Goal: Task Accomplishment & Management: Complete application form

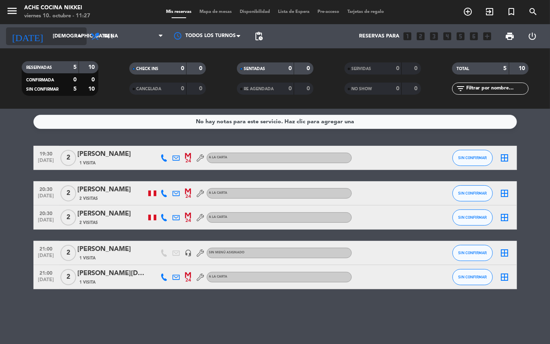
click at [49, 34] on input "[DEMOGRAPHIC_DATA] [DATE]" at bounding box center [83, 36] width 68 height 14
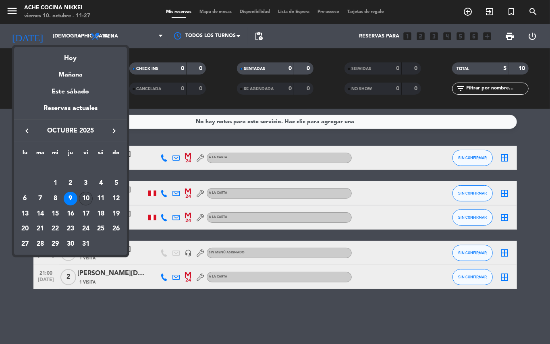
click at [86, 198] on div "10" at bounding box center [86, 199] width 14 height 14
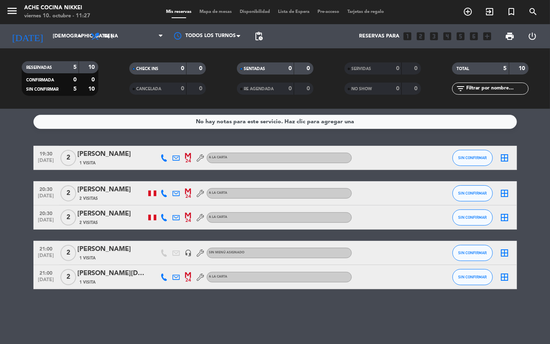
type input "vie. [DATE]"
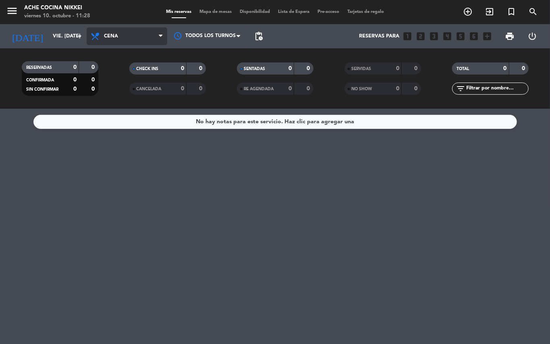
click at [107, 34] on span "Cena" at bounding box center [111, 36] width 14 height 6
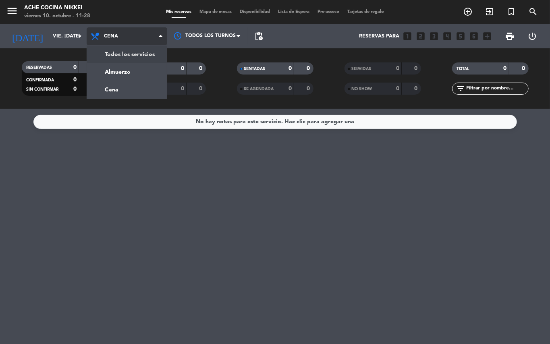
click at [126, 52] on div "menu Ache Cocina Nikkei viernes 10. octubre - 11:28 Mis reservas Mapa de mesas …" at bounding box center [275, 54] width 550 height 109
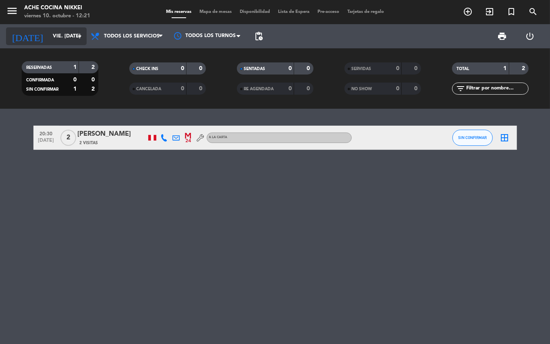
click at [61, 29] on input "vie. [DATE]" at bounding box center [83, 36] width 68 height 14
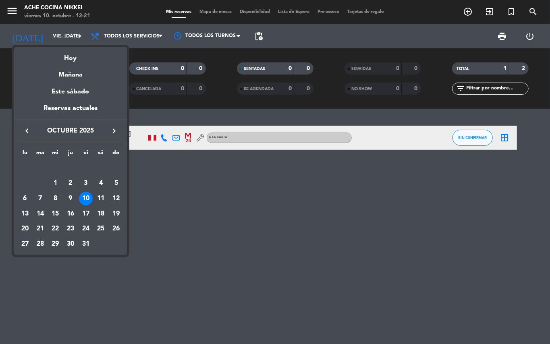
drag, startPoint x: 68, startPoint y: 54, endPoint x: 73, endPoint y: 50, distance: 6.3
click at [68, 54] on div "Hoy" at bounding box center [70, 55] width 113 height 17
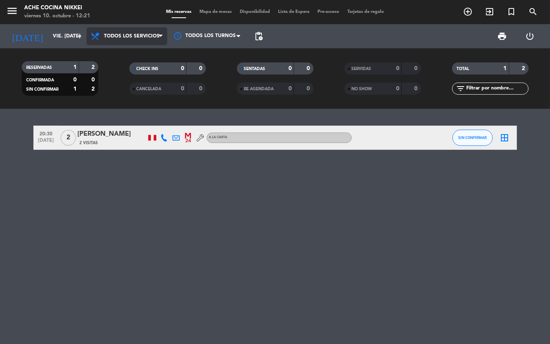
click at [126, 30] on span "Todos los servicios" at bounding box center [127, 36] width 81 height 18
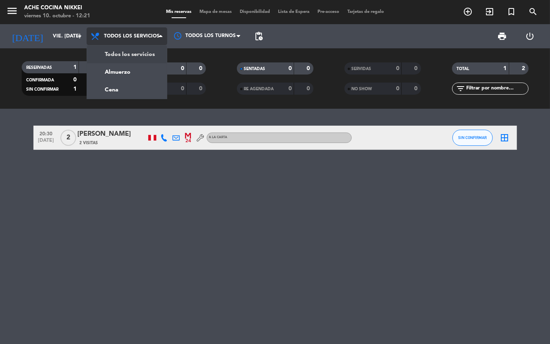
click at [131, 52] on div "menu Ache Cocina Nikkei viernes 10. octubre - 12:21 Mis reservas Mapa de mesas …" at bounding box center [275, 54] width 550 height 109
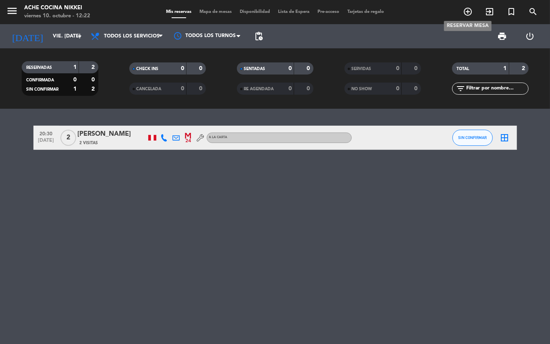
click at [461, 13] on span "add_circle_outline" at bounding box center [468, 12] width 22 height 14
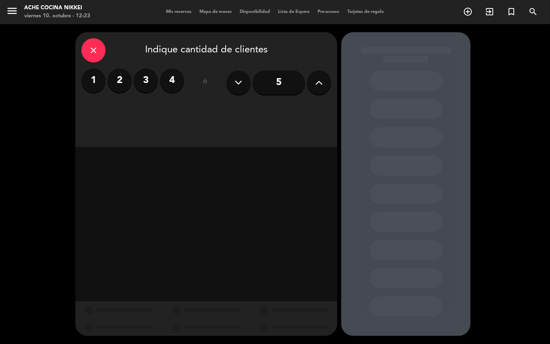
click at [321, 77] on icon at bounding box center [319, 83] width 8 height 12
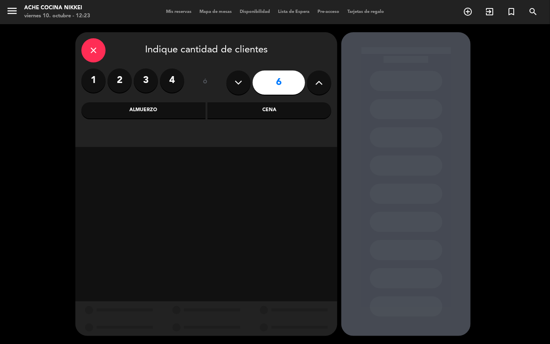
click at [163, 115] on div "Almuerzo" at bounding box center [143, 110] width 124 height 16
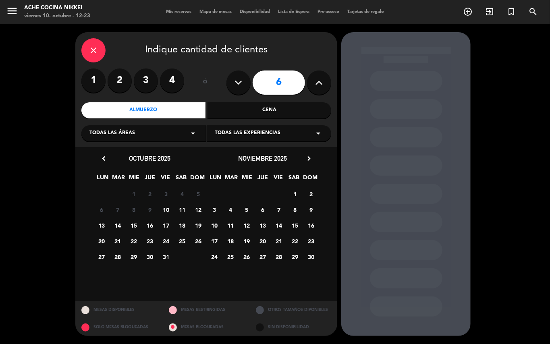
click at [166, 208] on span "10" at bounding box center [165, 209] width 13 height 13
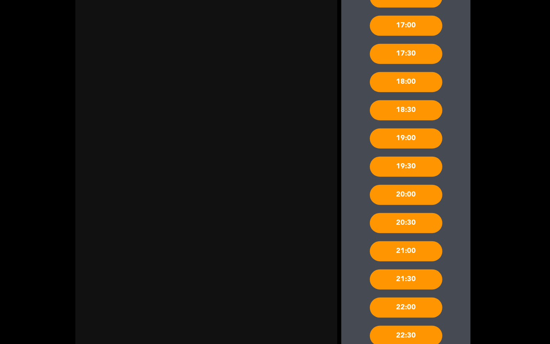
scroll to position [375, 0]
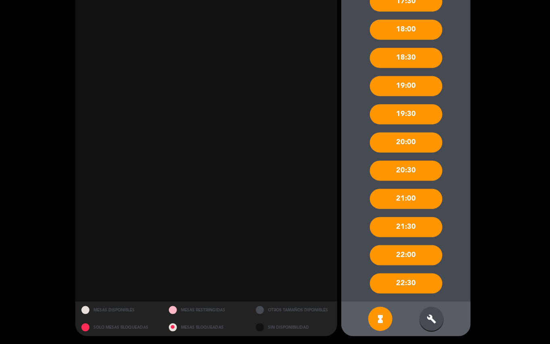
click at [435, 314] on icon "build" at bounding box center [432, 319] width 10 height 10
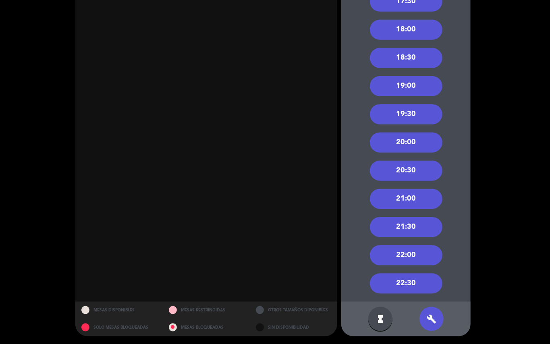
click at [415, 196] on div "21:00" at bounding box center [406, 199] width 72 height 20
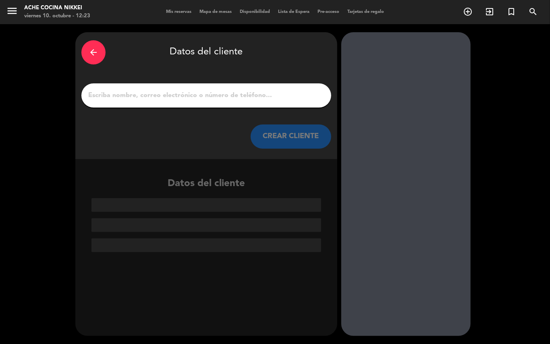
click at [109, 88] on div at bounding box center [206, 95] width 250 height 24
click at [106, 95] on input "1" at bounding box center [206, 95] width 238 height 11
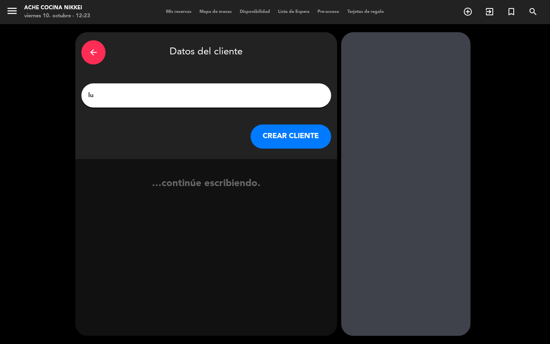
type input "l"
type input "K"
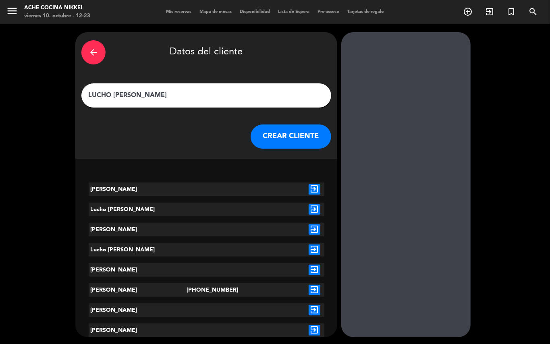
type input "LUCHO [PERSON_NAME]"
click at [292, 137] on button "CREAR CLIENTE" at bounding box center [291, 136] width 81 height 24
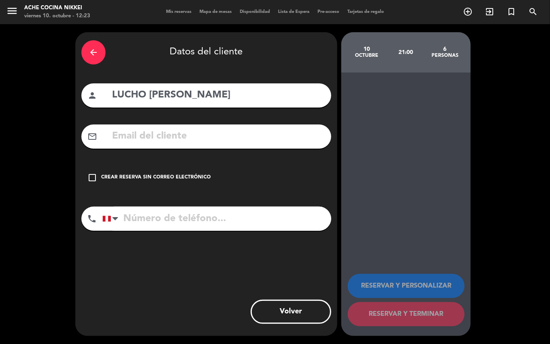
drag, startPoint x: 89, startPoint y: 177, endPoint x: 135, endPoint y: 191, distance: 47.9
click at [92, 176] on icon "check_box_outline_blank" at bounding box center [92, 178] width 10 height 10
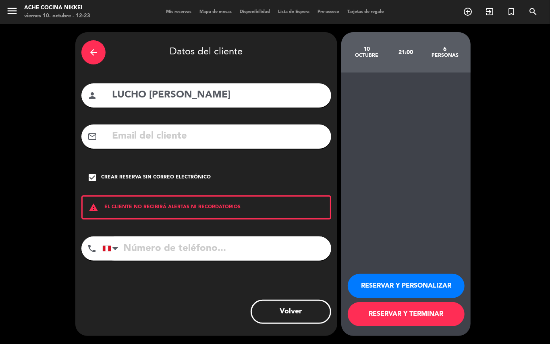
click at [407, 284] on button "RESERVAR Y PERSONALIZAR" at bounding box center [406, 286] width 117 height 24
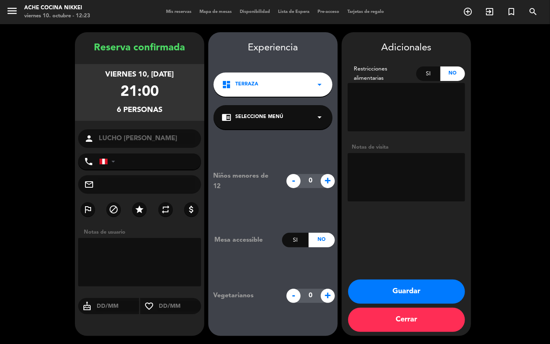
click at [369, 171] on textarea at bounding box center [406, 177] width 117 height 48
type textarea "MESA 44 CUMPLEAÑOS"
drag, startPoint x: 442, startPoint y: 291, endPoint x: 410, endPoint y: 277, distance: 35.0
click at [439, 290] on button "Guardar" at bounding box center [406, 292] width 117 height 24
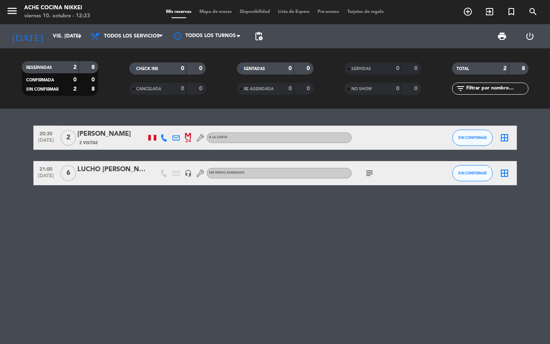
click at [369, 173] on icon "subject" at bounding box center [370, 173] width 10 height 10
click at [77, 34] on icon "arrow_drop_down" at bounding box center [80, 36] width 10 height 10
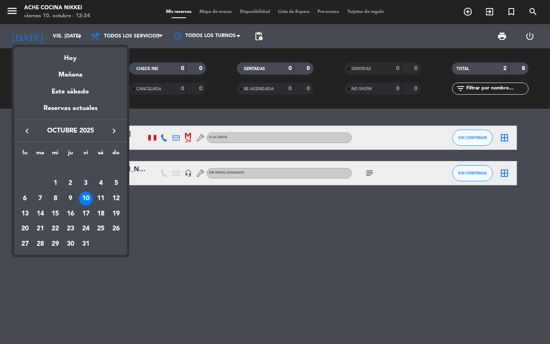
click at [69, 197] on div "9" at bounding box center [71, 199] width 14 height 14
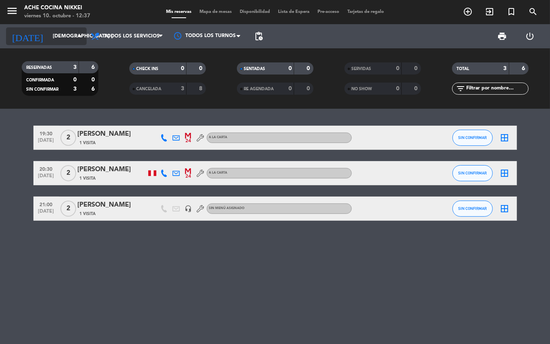
click at [50, 35] on input "[DEMOGRAPHIC_DATA] [DATE]" at bounding box center [83, 36] width 68 height 14
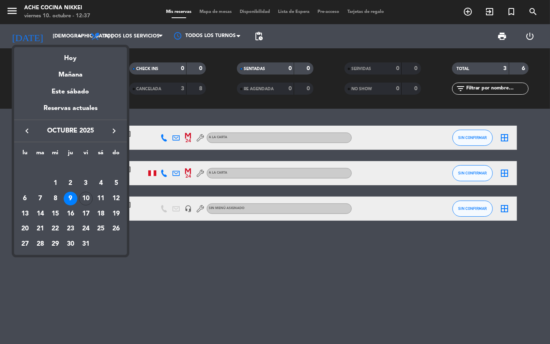
click at [74, 38] on div at bounding box center [275, 172] width 550 height 344
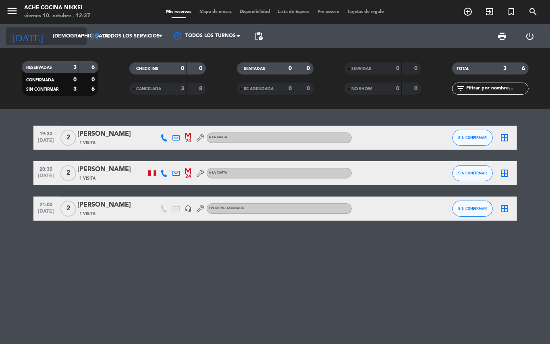
click at [71, 33] on input "[DEMOGRAPHIC_DATA] [DATE]" at bounding box center [83, 36] width 68 height 14
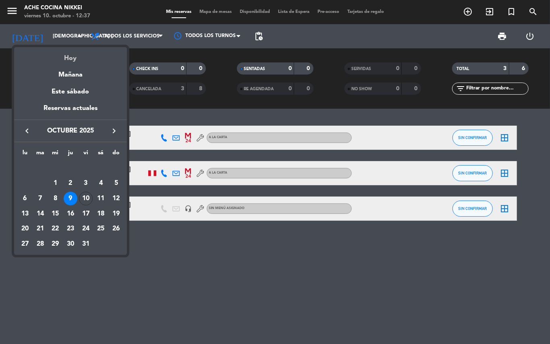
click at [81, 55] on div "Hoy" at bounding box center [70, 55] width 113 height 17
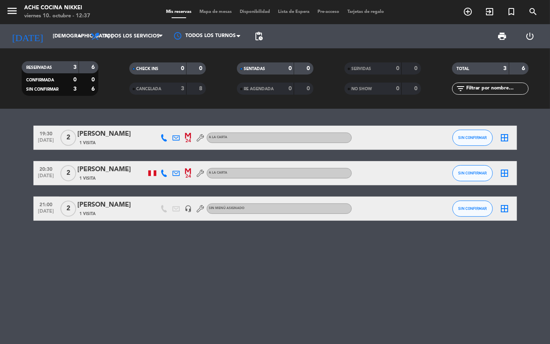
type input "vie. [DATE]"
